Goal: Book appointment/travel/reservation

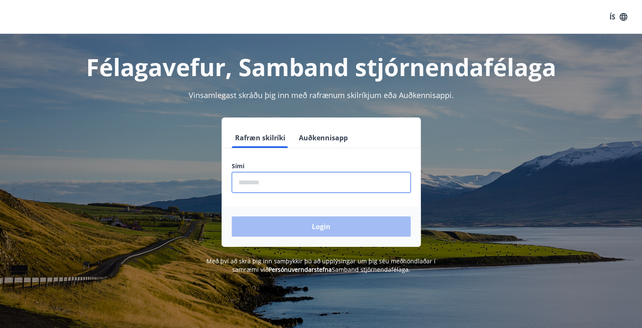
click at [236, 181] on input "phone" at bounding box center [321, 182] width 179 height 21
type input "********"
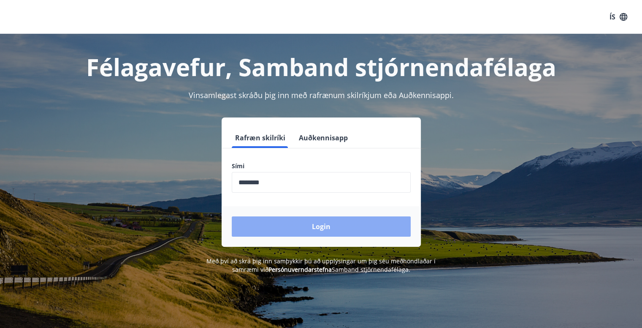
click at [319, 224] on button "Login" at bounding box center [321, 226] width 179 height 20
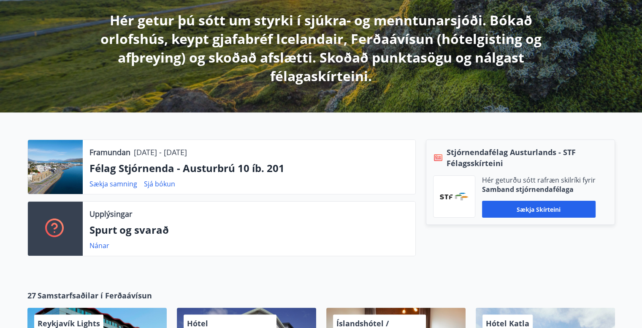
scroll to position [169, 0]
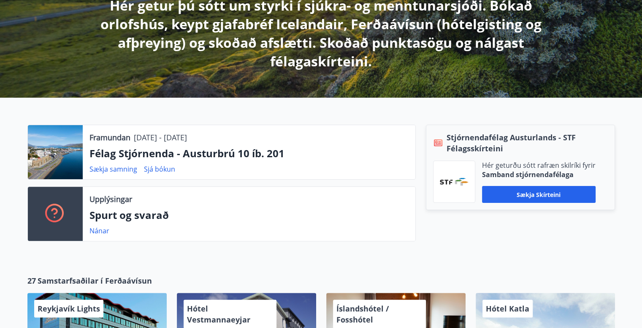
click at [57, 152] on div at bounding box center [55, 152] width 55 height 54
click at [65, 165] on div at bounding box center [55, 152] width 55 height 54
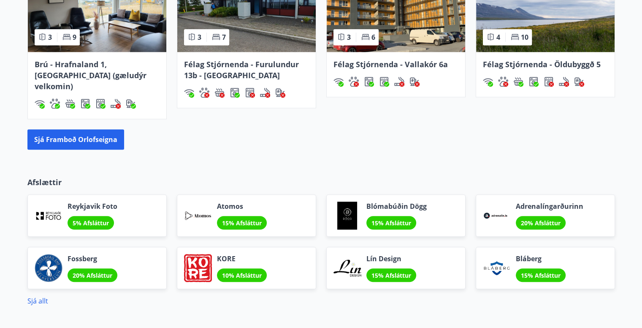
scroll to position [675, 0]
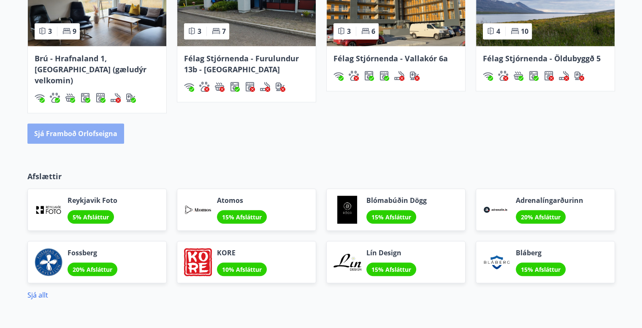
click at [79, 124] on button "Sjá framboð orlofseigna" at bounding box center [75, 133] width 97 height 20
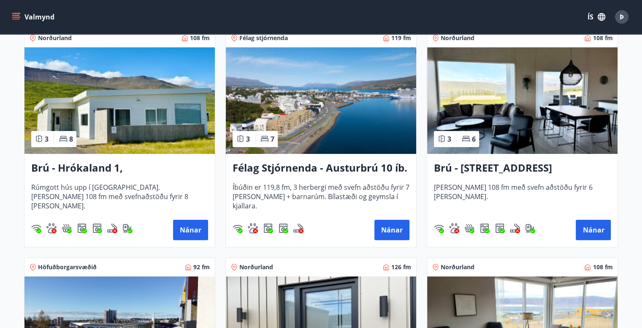
scroll to position [169, 0]
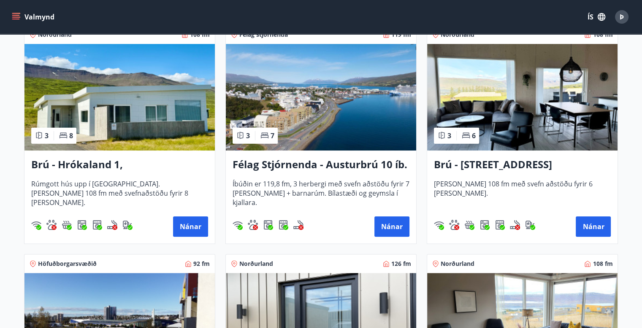
click at [328, 162] on h3 "Félag Stjórnenda - Austurbrú 10 íb. 201" at bounding box center [321, 164] width 177 height 15
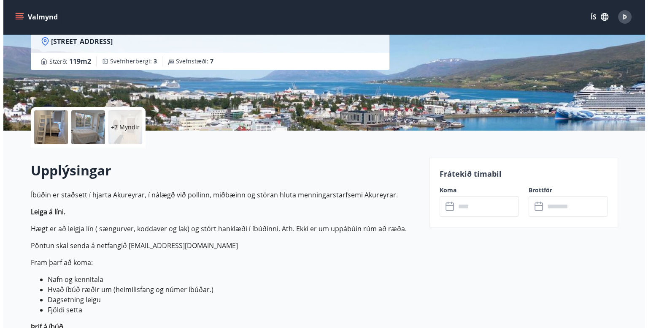
scroll to position [127, 0]
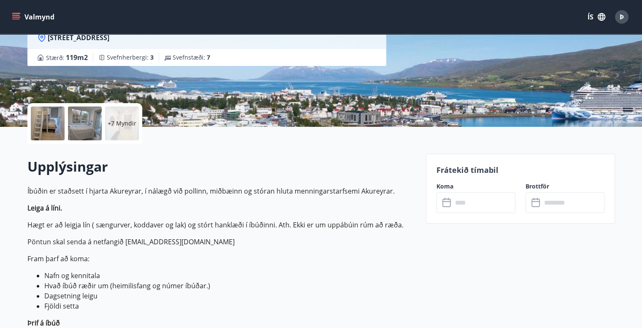
click at [35, 121] on div at bounding box center [48, 123] width 34 height 34
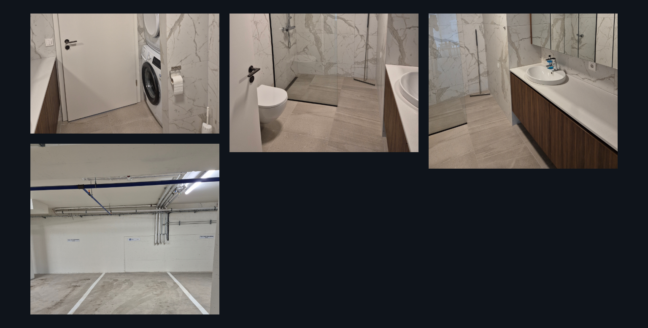
scroll to position [917, 0]
click at [136, 219] on img at bounding box center [124, 270] width 189 height 252
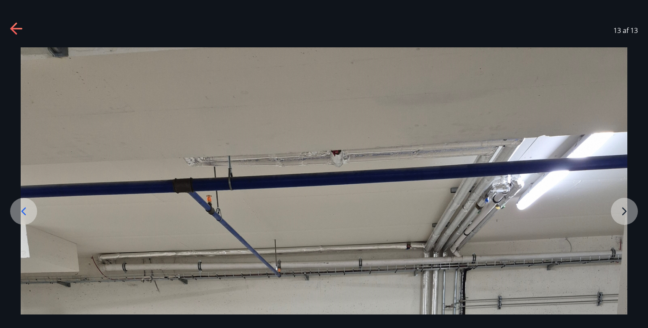
scroll to position [169, 0]
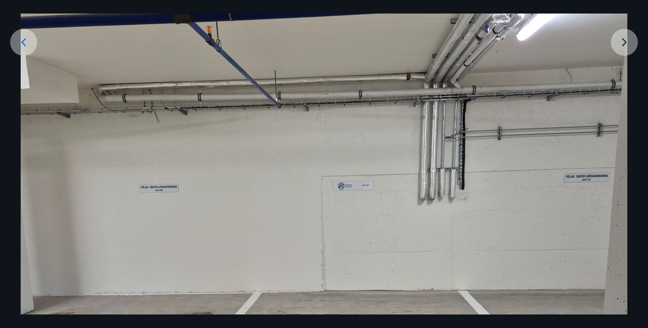
click at [355, 195] on img at bounding box center [324, 282] width 607 height 809
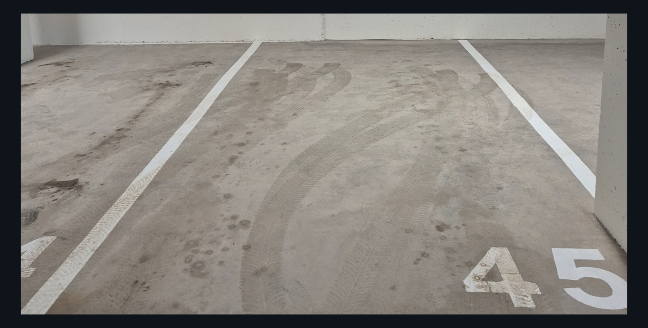
scroll to position [331, 0]
